Goal: Find specific page/section: Find specific page/section

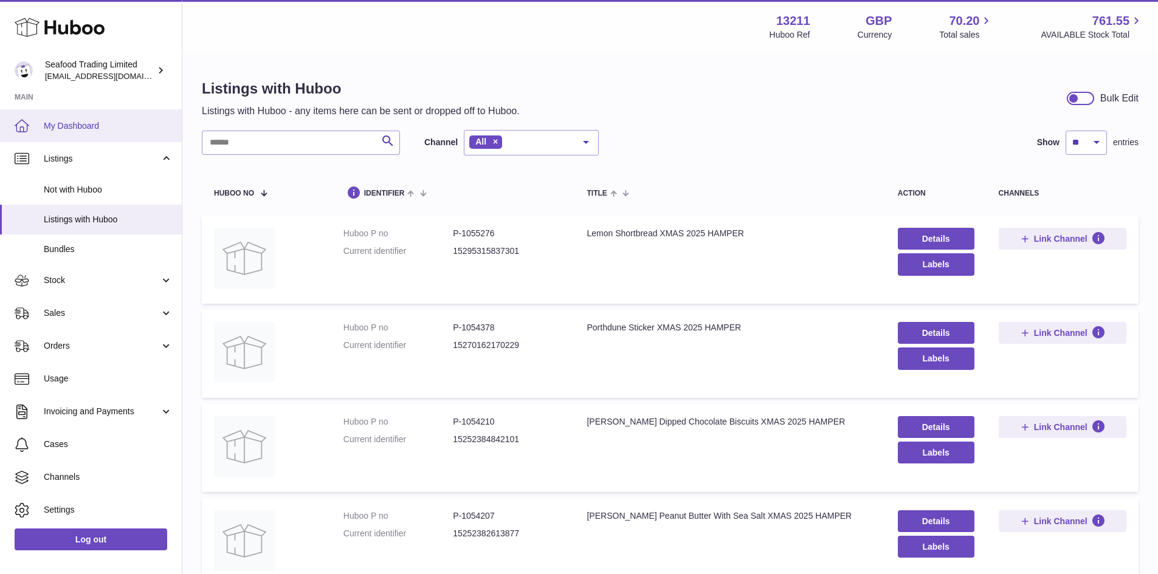
click at [89, 127] on span "My Dashboard" at bounding box center [108, 126] width 129 height 12
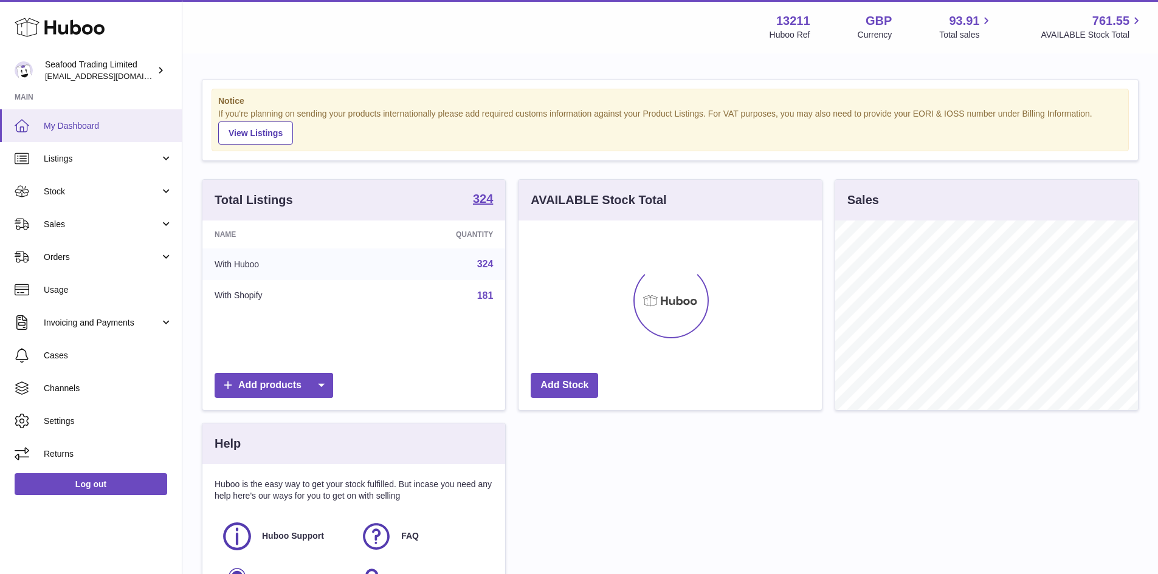
scroll to position [190, 303]
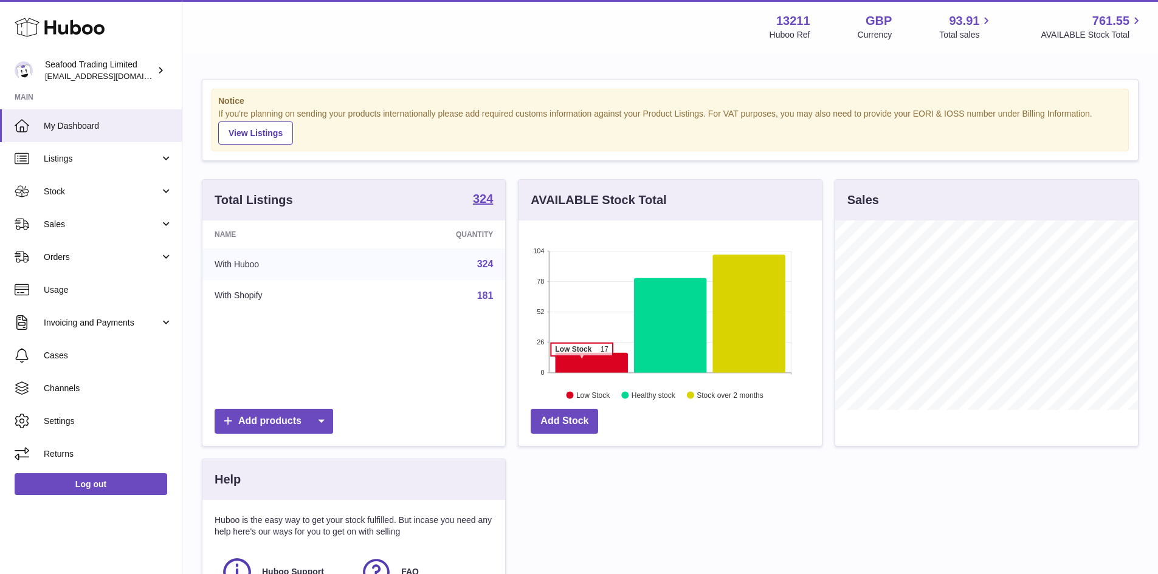
click at [582, 362] on icon at bounding box center [591, 363] width 72 height 20
